Goal: Check status

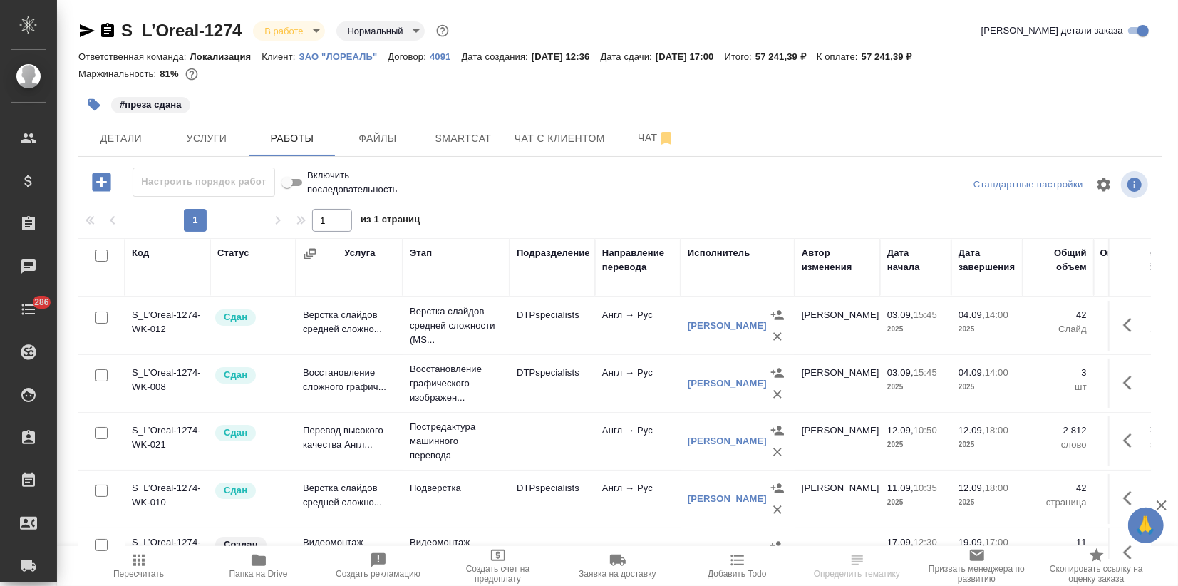
click at [250, 559] on icon "button" at bounding box center [258, 559] width 17 height 17
click at [125, 140] on span "Детали" at bounding box center [121, 139] width 68 height 18
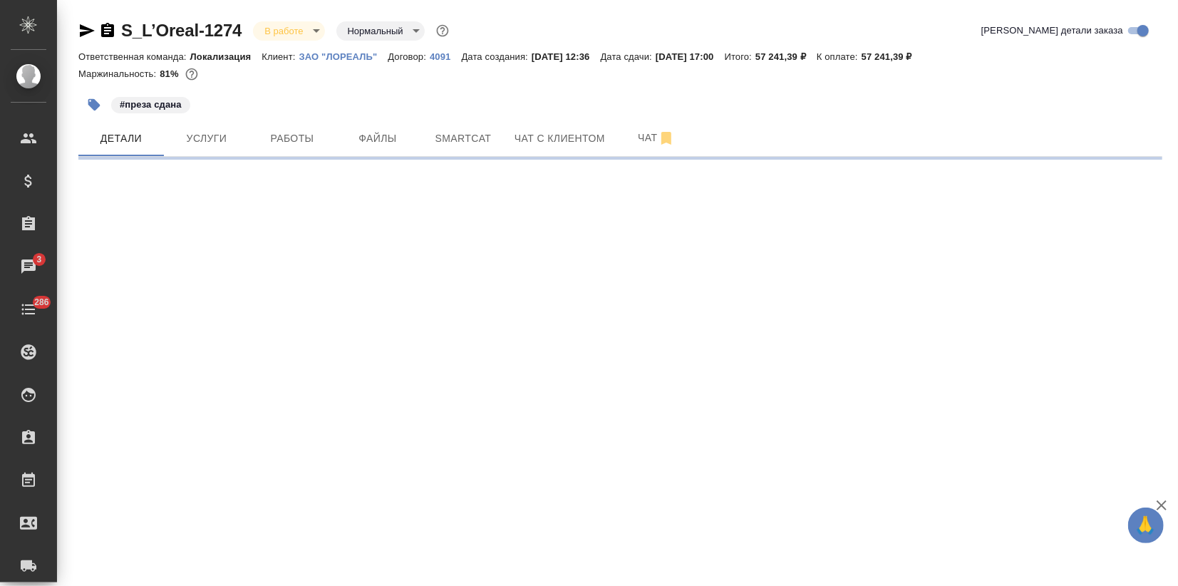
select select "RU"
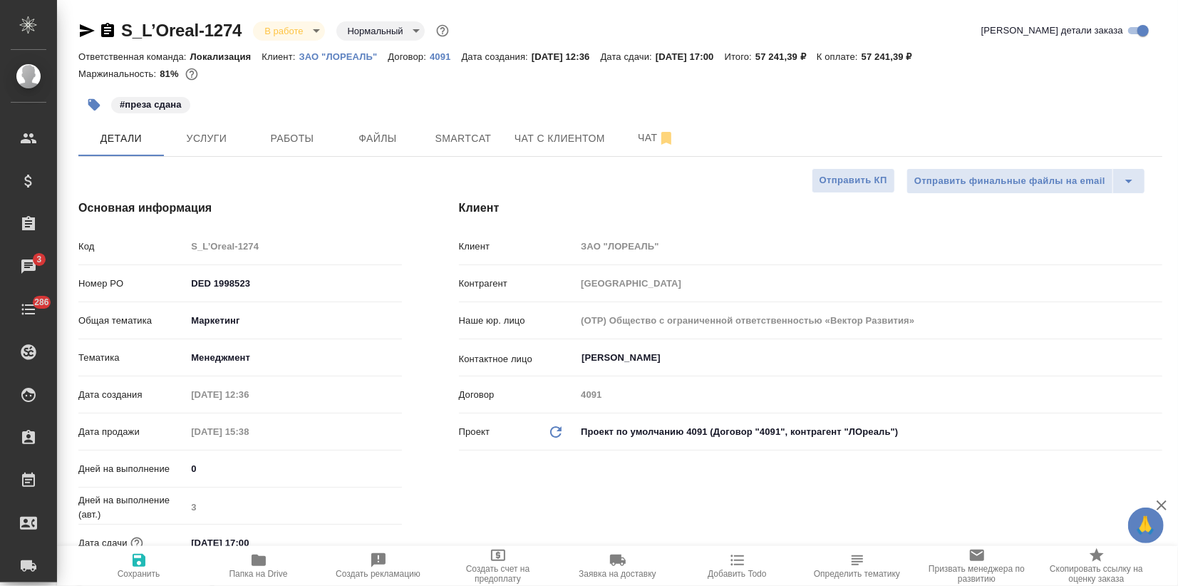
type textarea "x"
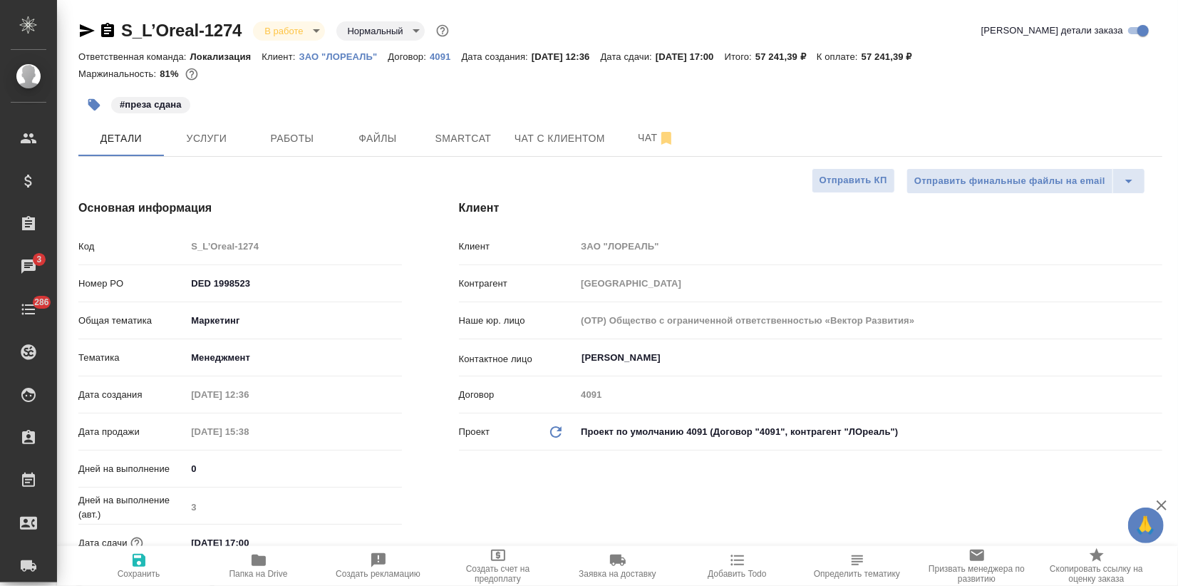
type textarea "x"
